Goal: Task Accomplishment & Management: Use online tool/utility

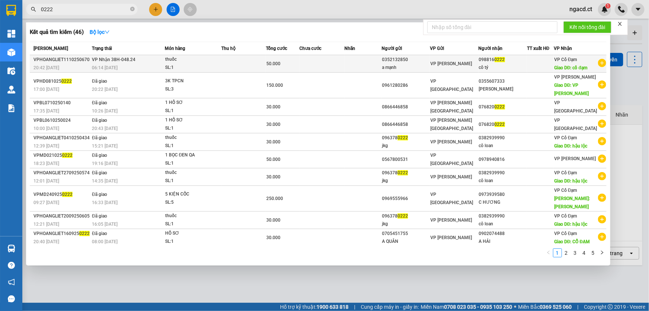
type input "0222"
click at [207, 61] on div "thuốc" at bounding box center [193, 59] width 56 height 8
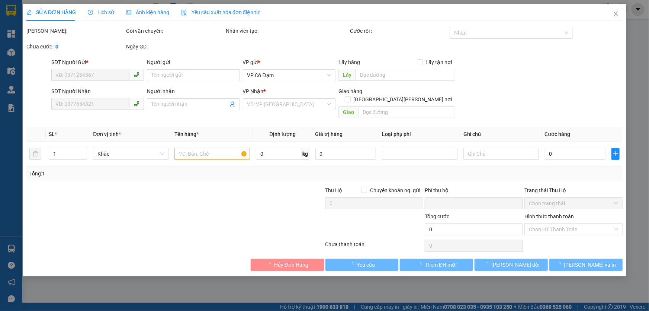
type input "0352132850"
type input "a mạnh"
type input "0988160222"
type input "cô tý"
type input "cổ đạm"
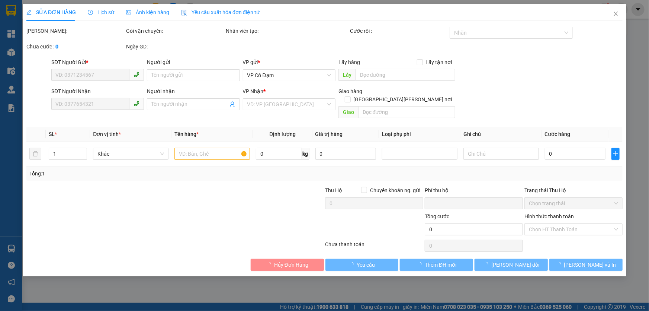
type input "0"
type input "50.000"
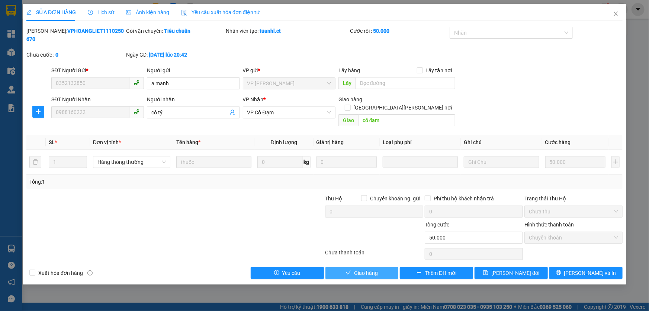
click at [375, 269] on span "Giao hàng" at bounding box center [366, 273] width 24 height 8
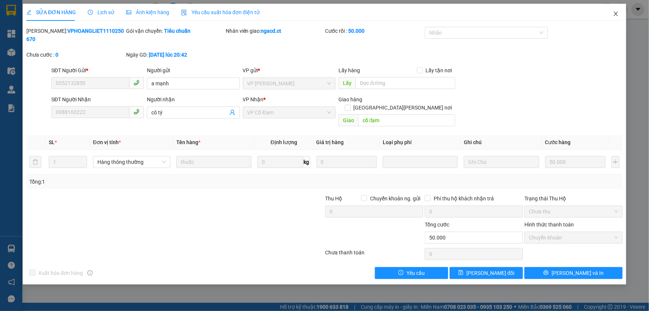
click at [615, 14] on icon "close" at bounding box center [616, 14] width 6 height 6
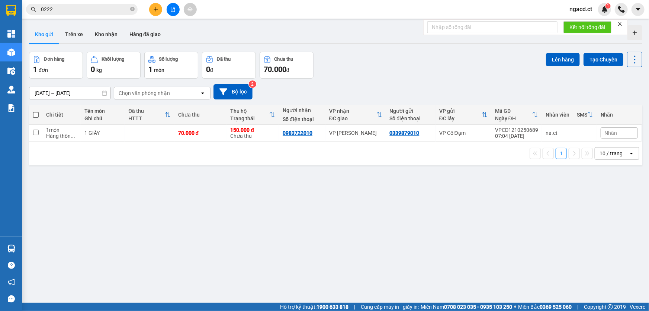
click at [101, 7] on input "0222" at bounding box center [85, 9] width 88 height 8
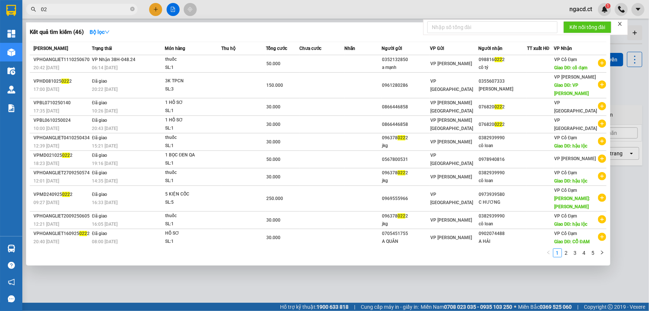
type input "0"
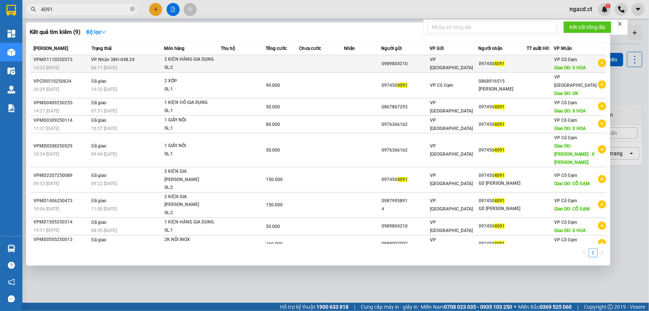
type input "4091"
click at [220, 64] on div "SL: 2" at bounding box center [192, 68] width 56 height 8
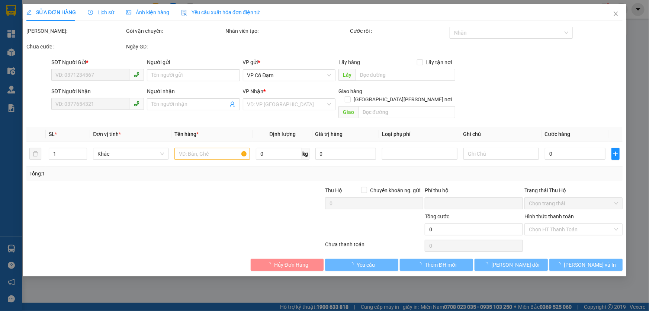
type input "0989804210"
type input "0974504091"
type input "X HOA"
type input "0"
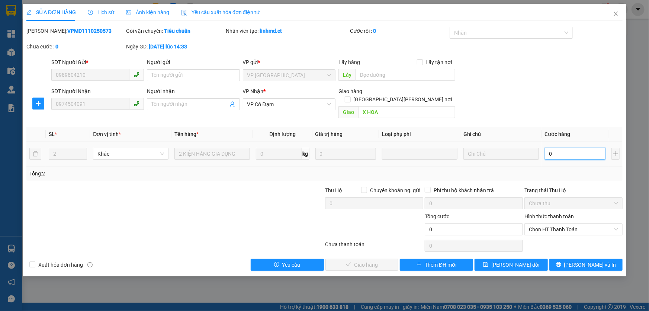
click at [562, 148] on input "0" at bounding box center [575, 154] width 61 height 12
type input "1"
type input "14"
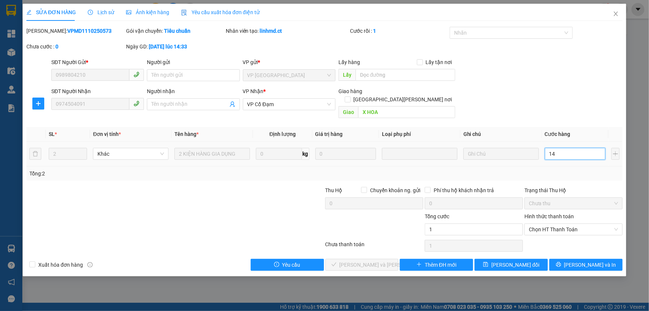
type input "14"
type input "140"
type input "140.000"
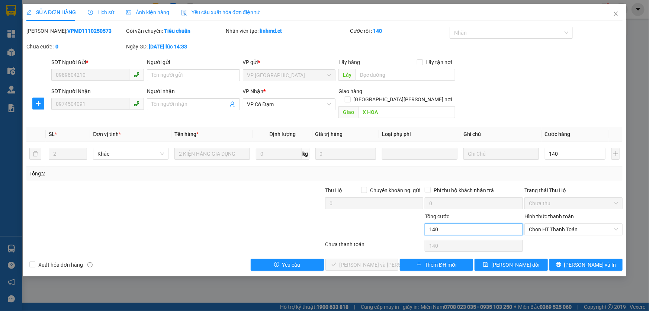
type input "140.000"
click at [494, 223] on input "140.000" at bounding box center [474, 229] width 98 height 12
click at [538, 224] on span "Chọn HT Thanh Toán" at bounding box center [573, 229] width 89 height 11
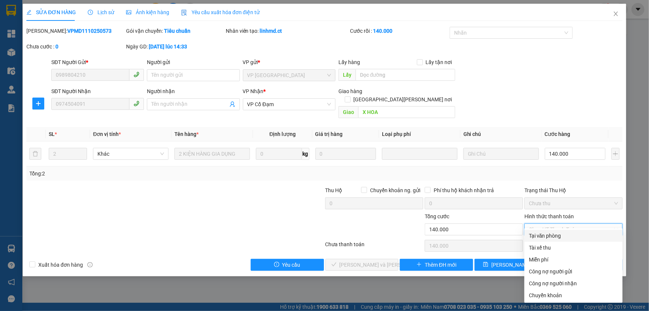
click at [544, 238] on div "Tại văn phòng" at bounding box center [573, 235] width 89 height 8
type input "0"
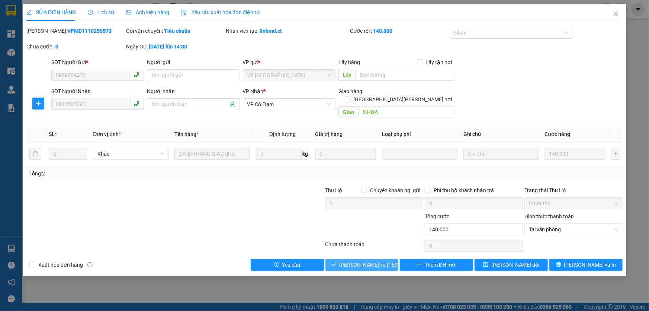
click at [379, 260] on span "[PERSON_NAME] và [PERSON_NAME] hàng" at bounding box center [390, 264] width 100 height 8
